Goal: Task Accomplishment & Management: Use online tool/utility

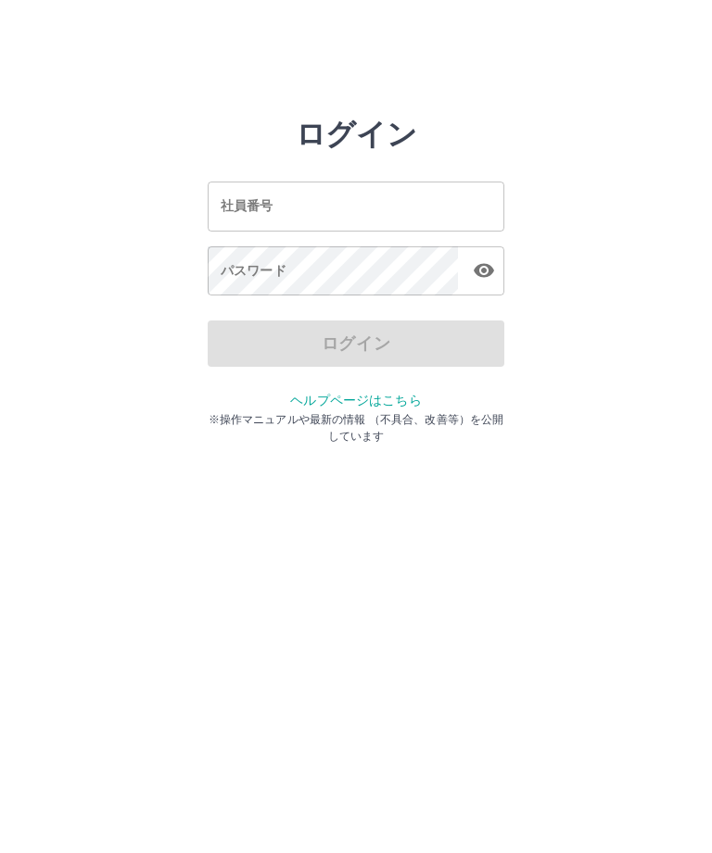
click at [411, 192] on input "社員番号" at bounding box center [356, 206] width 296 height 49
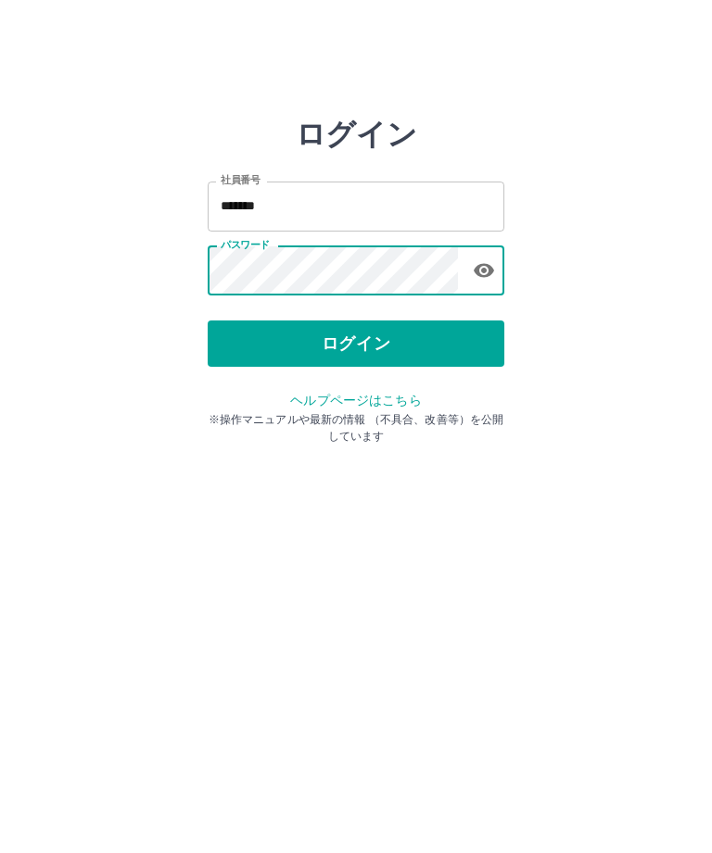
click at [431, 342] on button "ログイン" at bounding box center [356, 344] width 296 height 46
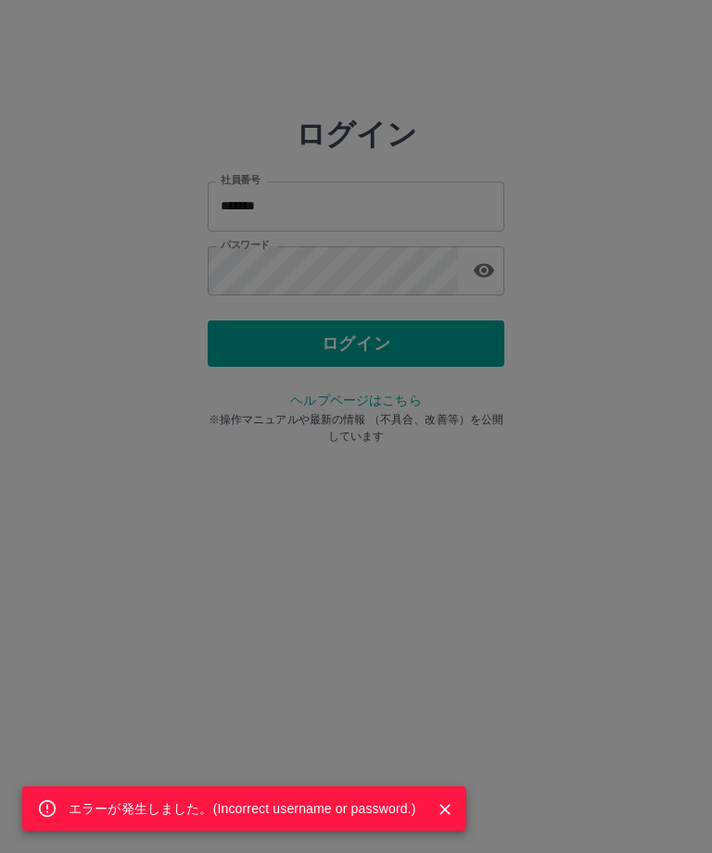
click at [334, 274] on div "エラーが発生しました。( Incorrect username or password. )" at bounding box center [356, 426] width 712 height 853
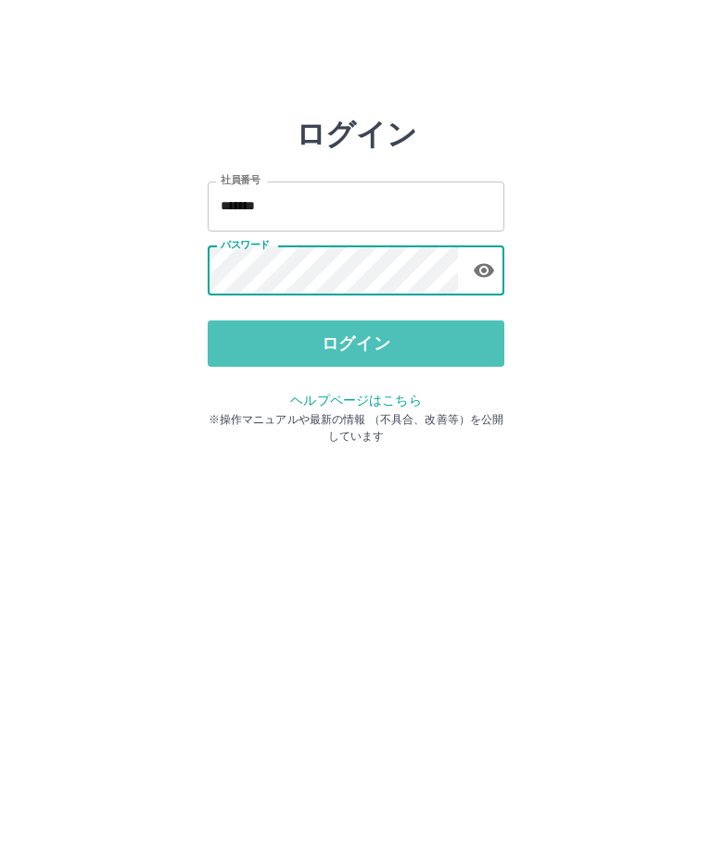
click at [447, 340] on button "ログイン" at bounding box center [356, 344] width 296 height 46
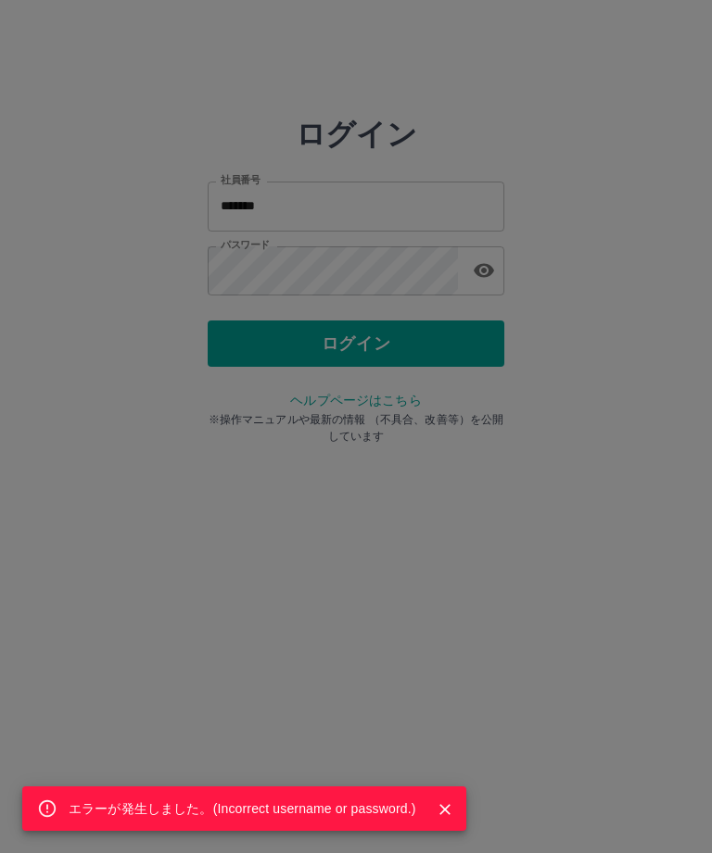
click at [463, 265] on div "エラーが発生しました。( Incorrect username or password. )" at bounding box center [356, 426] width 712 height 853
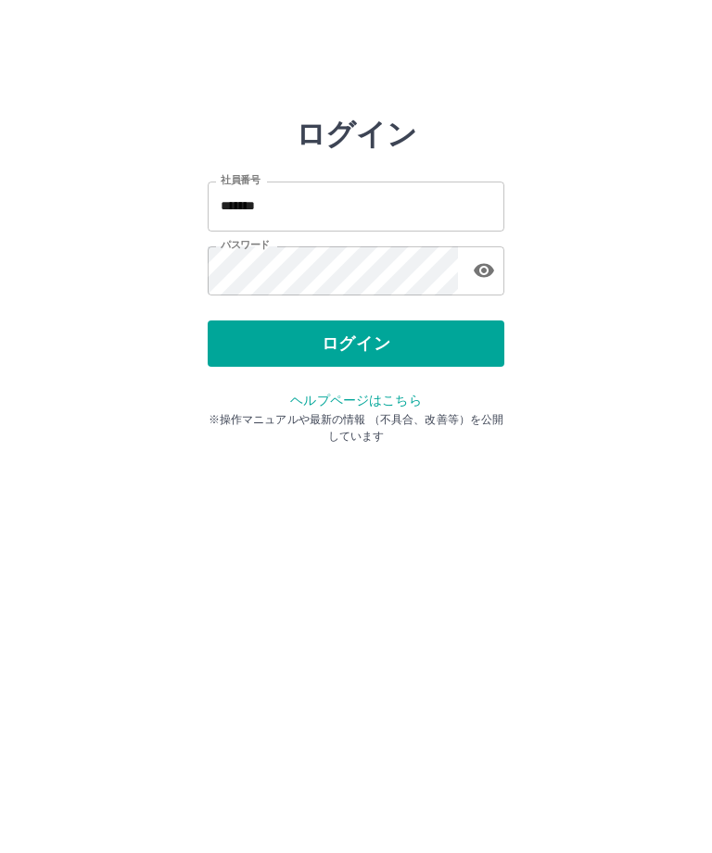
click at [485, 269] on icon "button" at bounding box center [483, 271] width 20 height 14
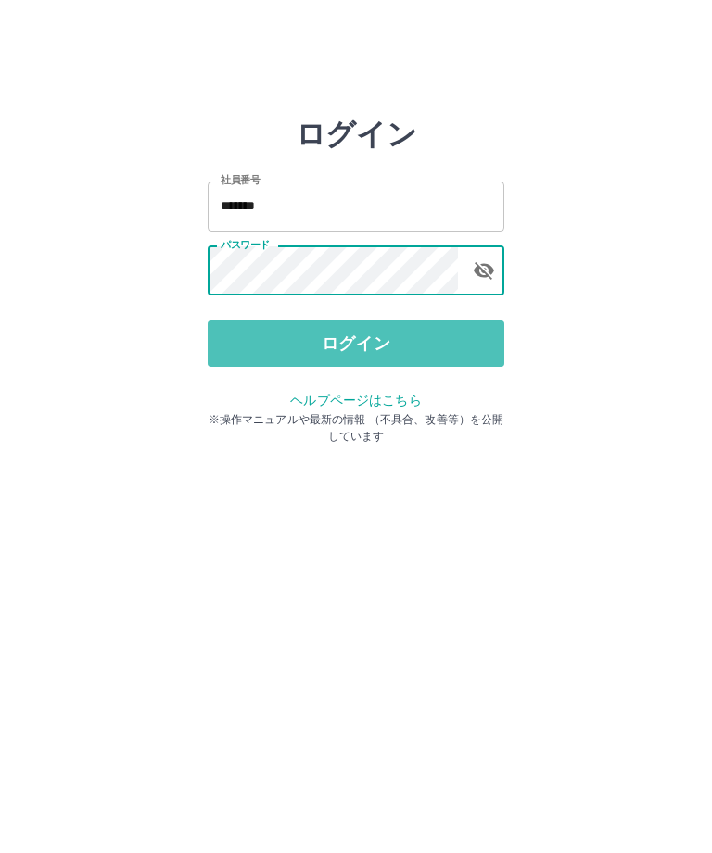
click at [430, 345] on button "ログイン" at bounding box center [356, 344] width 296 height 46
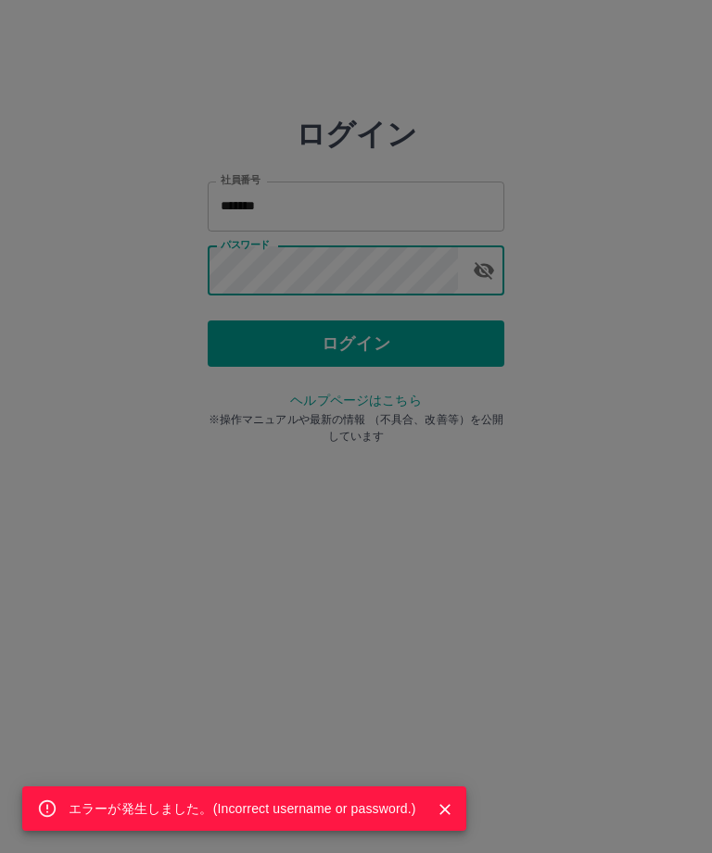
click at [396, 290] on div "エラーが発生しました。( Incorrect username or password. )" at bounding box center [356, 426] width 712 height 853
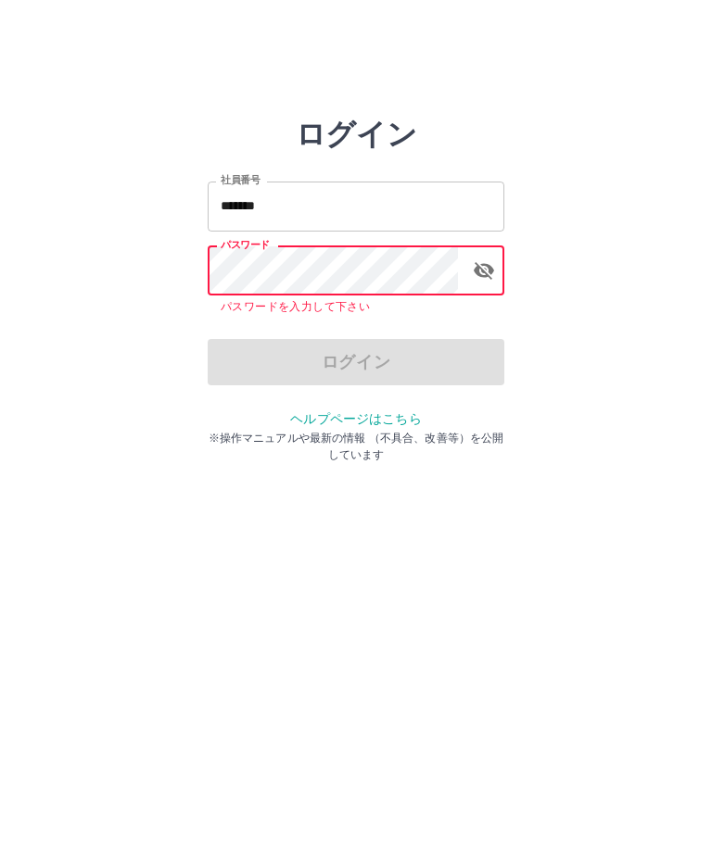
click at [319, 206] on input "*******" at bounding box center [356, 206] width 296 height 49
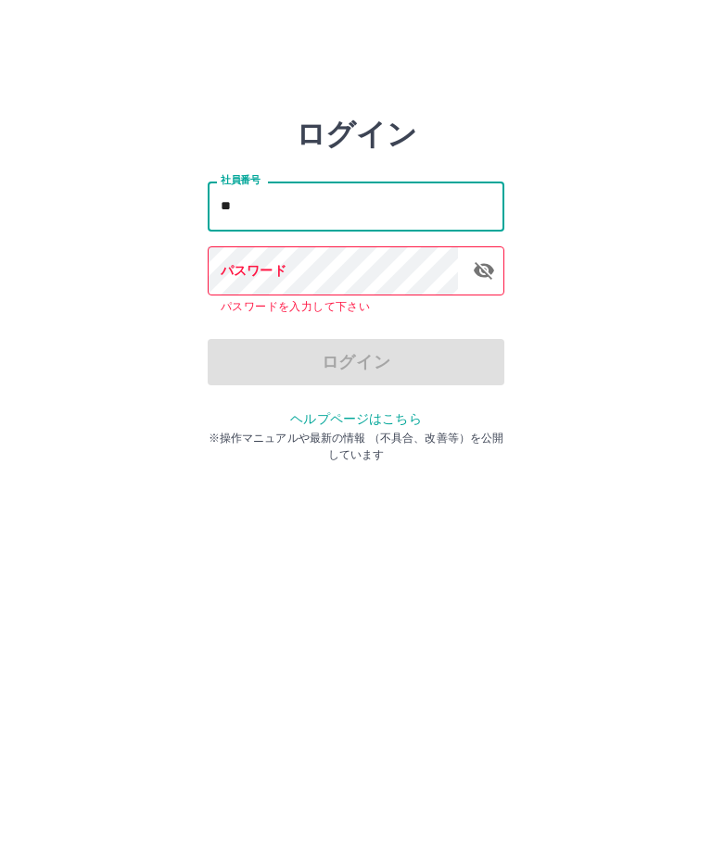
type input "*"
